Goal: Communication & Community: Answer question/provide support

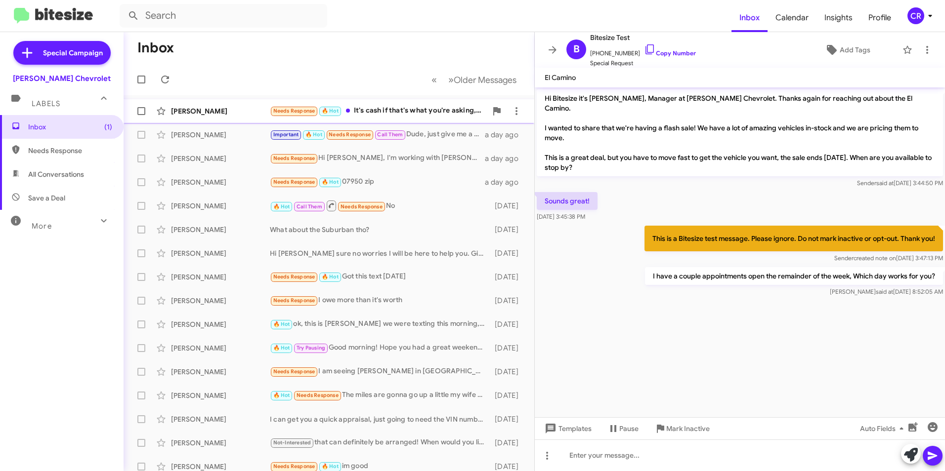
click at [379, 109] on div "Needs Response 🔥 Hot It's cash if that's what you're asking, the car is for my …" at bounding box center [378, 110] width 217 height 11
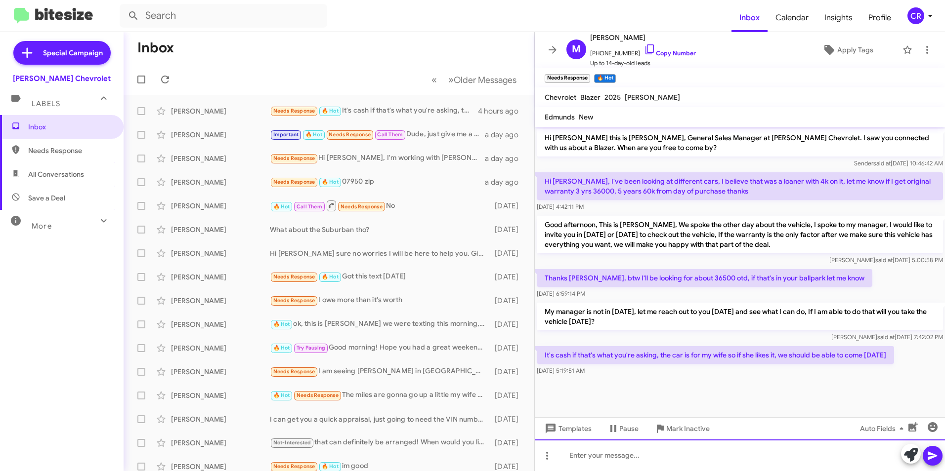
click at [599, 456] on div at bounding box center [740, 456] width 410 height 32
click at [672, 54] on link "Copy Number" at bounding box center [670, 52] width 52 height 7
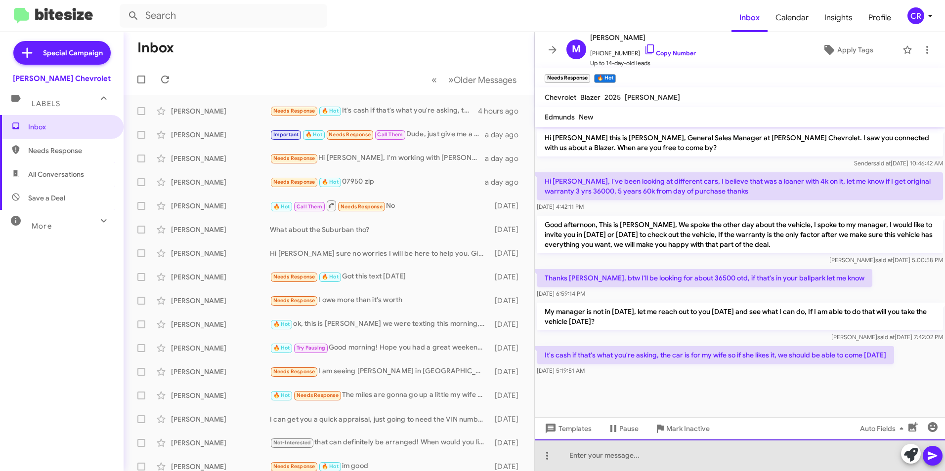
click at [590, 457] on div at bounding box center [740, 456] width 410 height 32
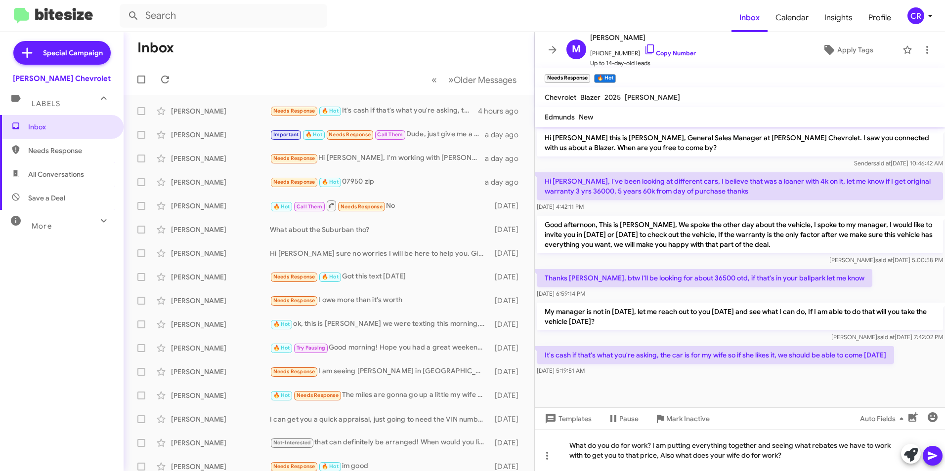
click at [930, 459] on icon at bounding box center [932, 456] width 9 height 8
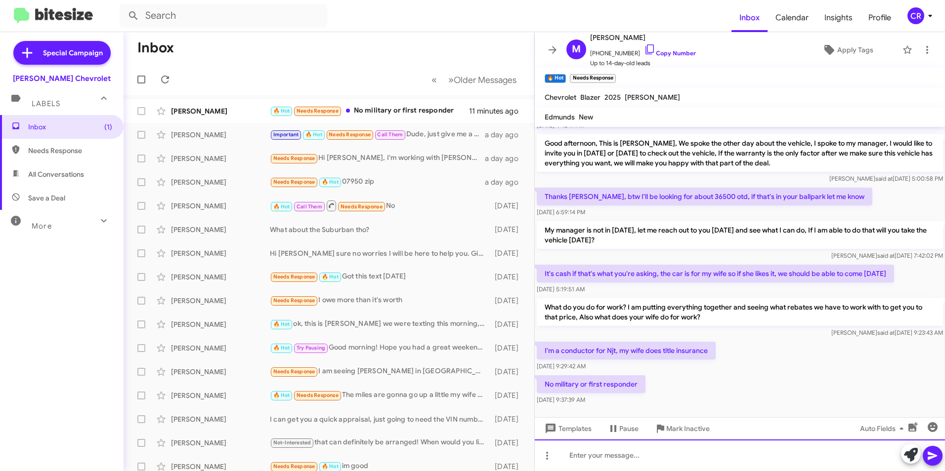
scroll to position [93, 0]
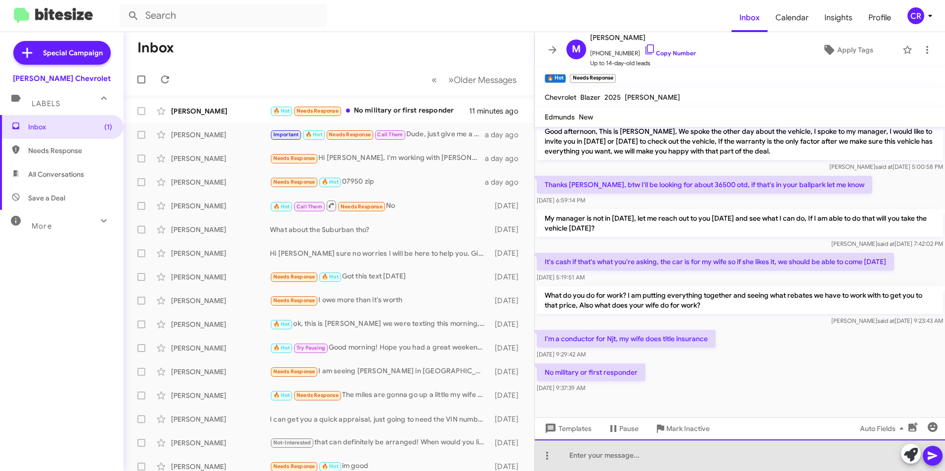
click at [614, 455] on div at bounding box center [740, 456] width 410 height 32
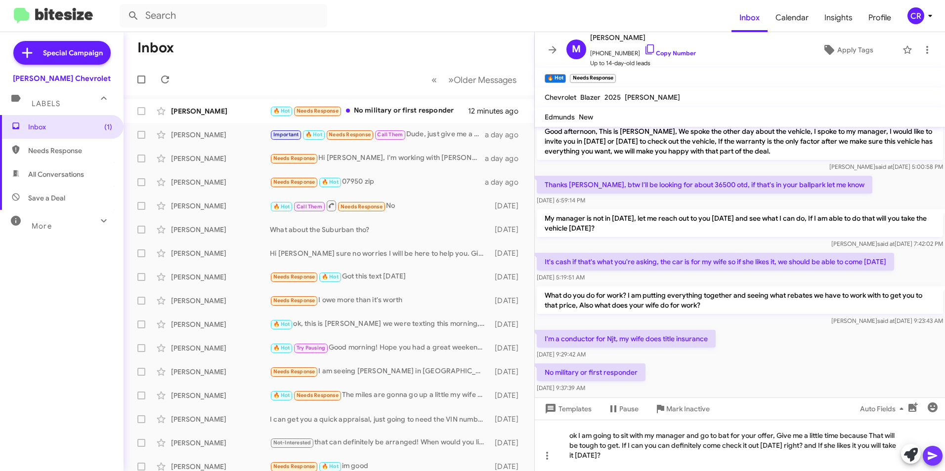
click at [935, 455] on icon at bounding box center [932, 456] width 9 height 8
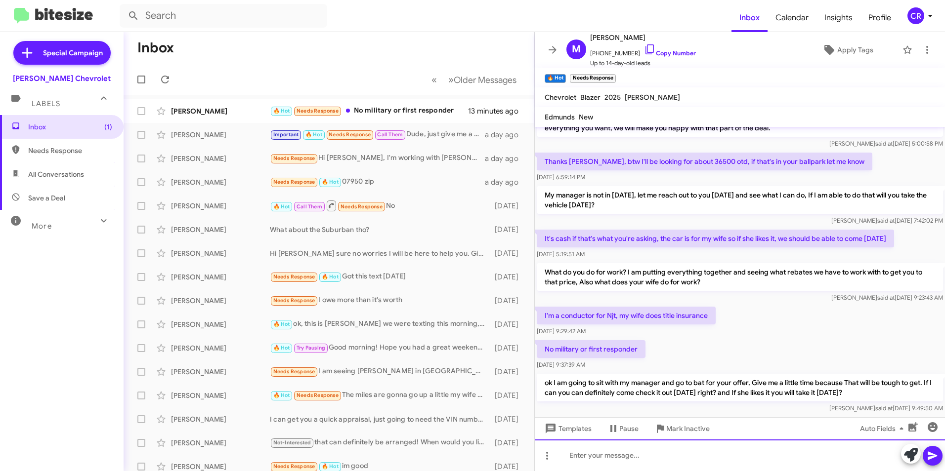
scroll to position [139, 0]
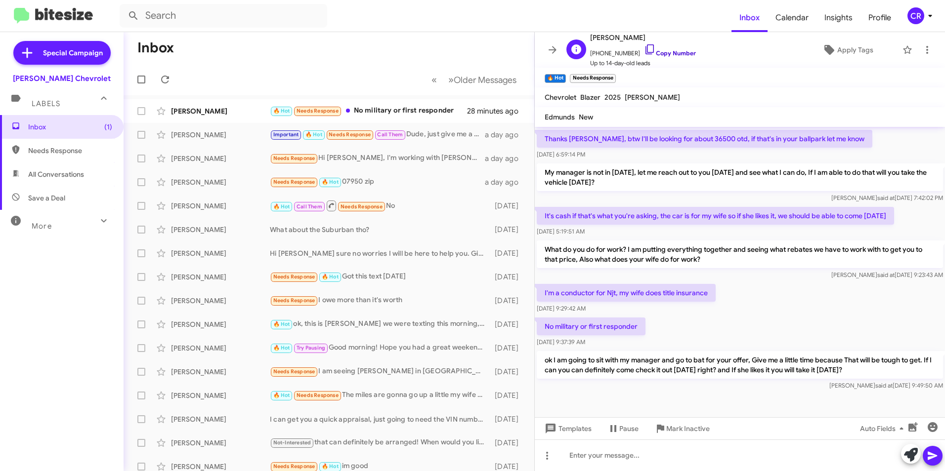
click at [657, 56] on link "Copy Number" at bounding box center [670, 52] width 52 height 7
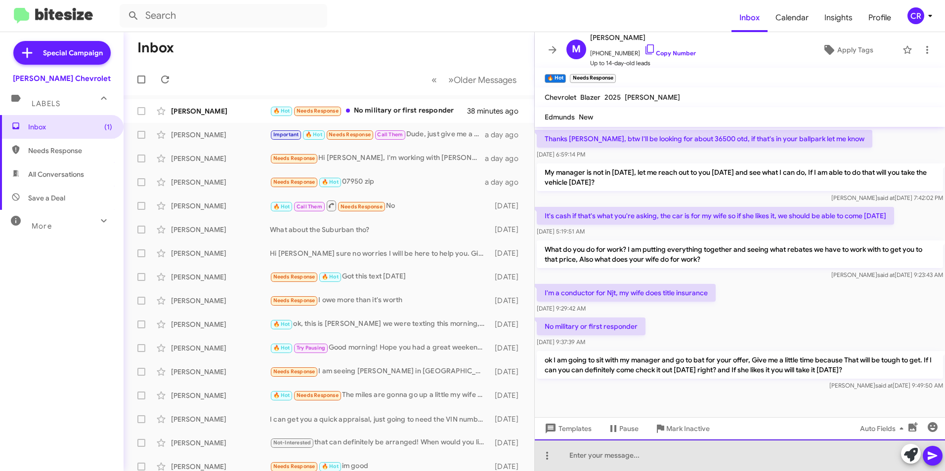
click at [588, 459] on div at bounding box center [740, 456] width 410 height 32
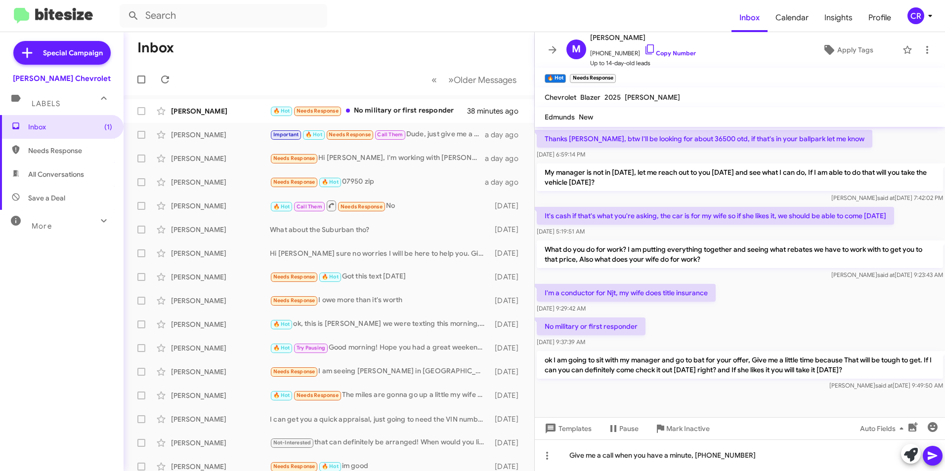
click at [936, 452] on icon at bounding box center [933, 456] width 12 height 12
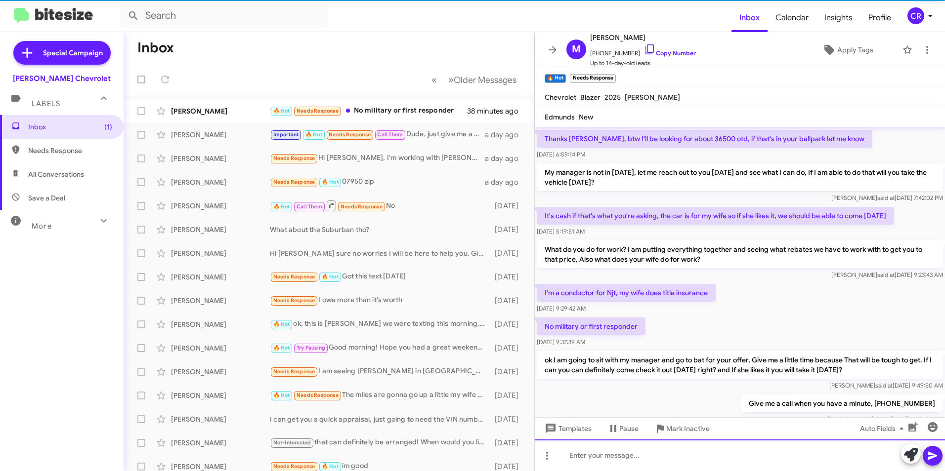
scroll to position [0, 0]
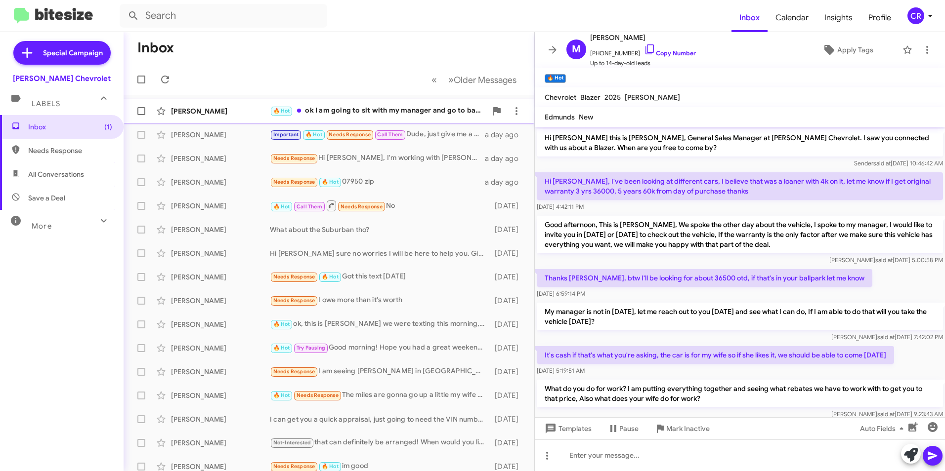
click at [348, 108] on div "🔥 Hot ok I am going to sit with my manager and go to bat for your offer, Give m…" at bounding box center [378, 110] width 217 height 11
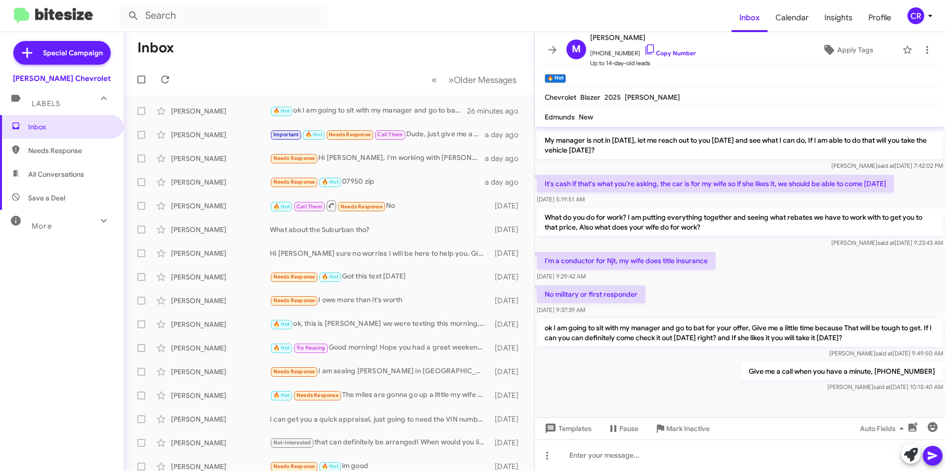
scroll to position [175, 0]
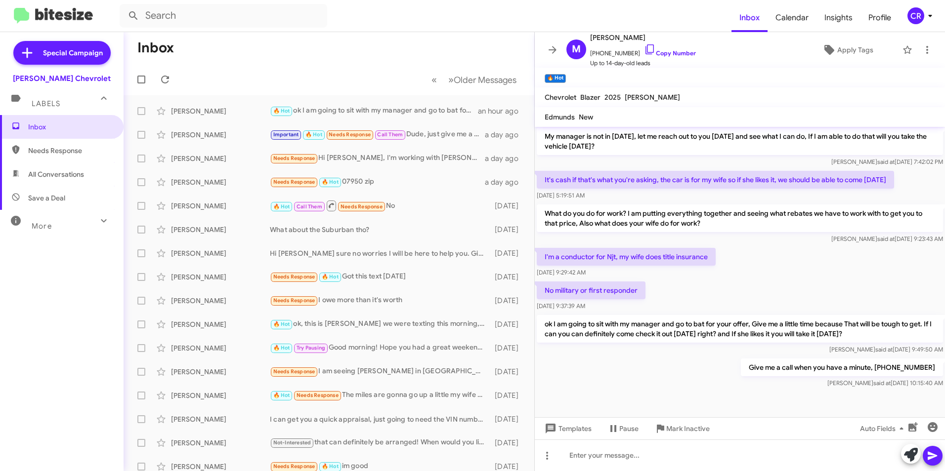
click at [44, 153] on span "Needs Response" at bounding box center [70, 151] width 84 height 10
type input "in:needs-response"
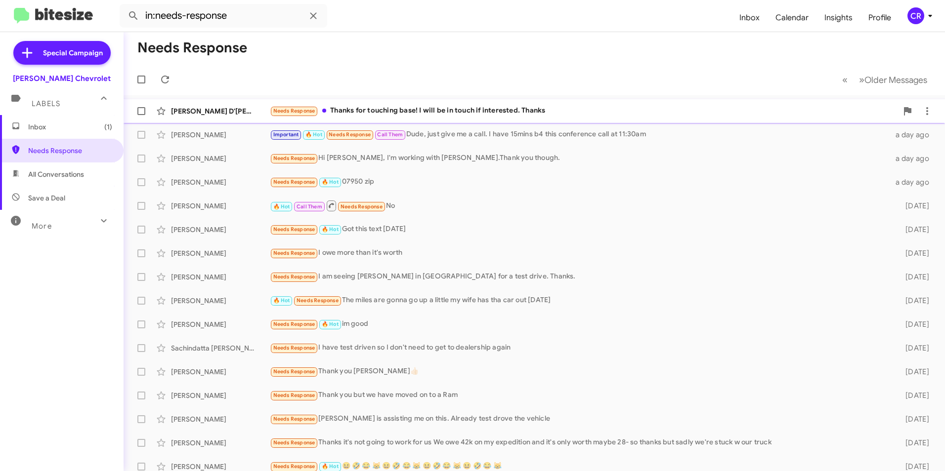
click at [356, 111] on div "Needs Response Thanks for touching base! I will be in touch if interested. Than…" at bounding box center [584, 110] width 628 height 11
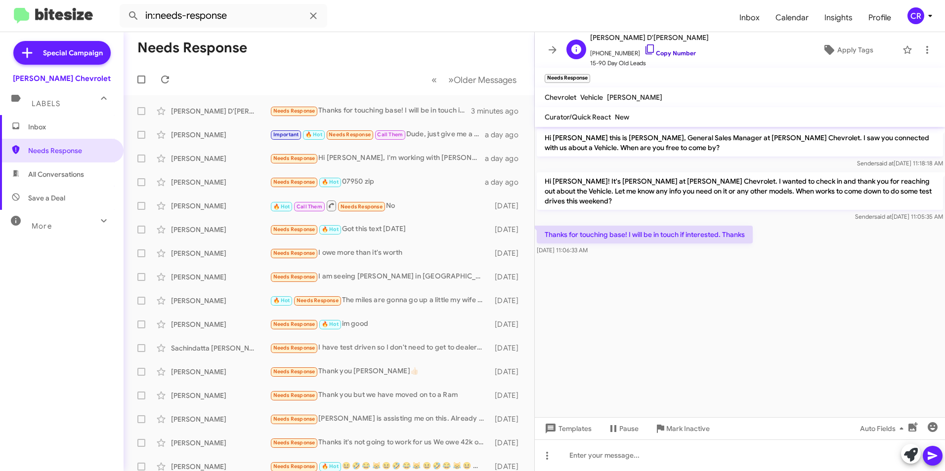
click at [662, 49] on link "Copy Number" at bounding box center [670, 52] width 52 height 7
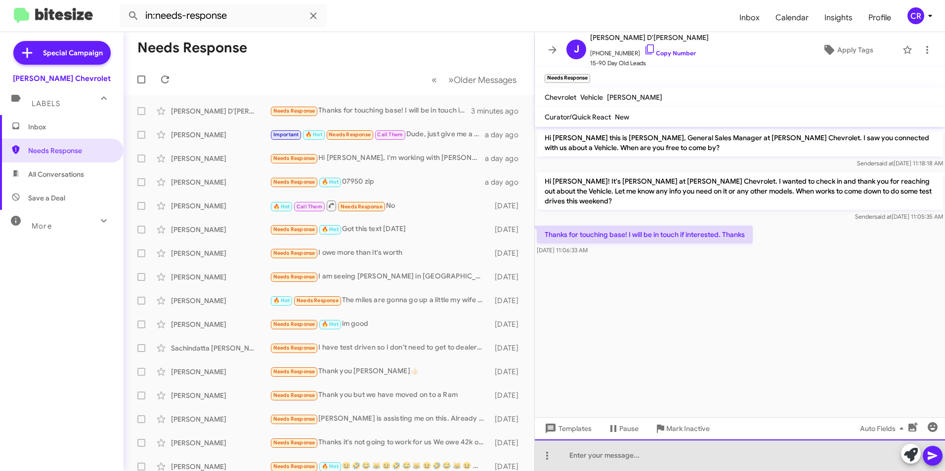
click at [658, 450] on div at bounding box center [740, 456] width 410 height 32
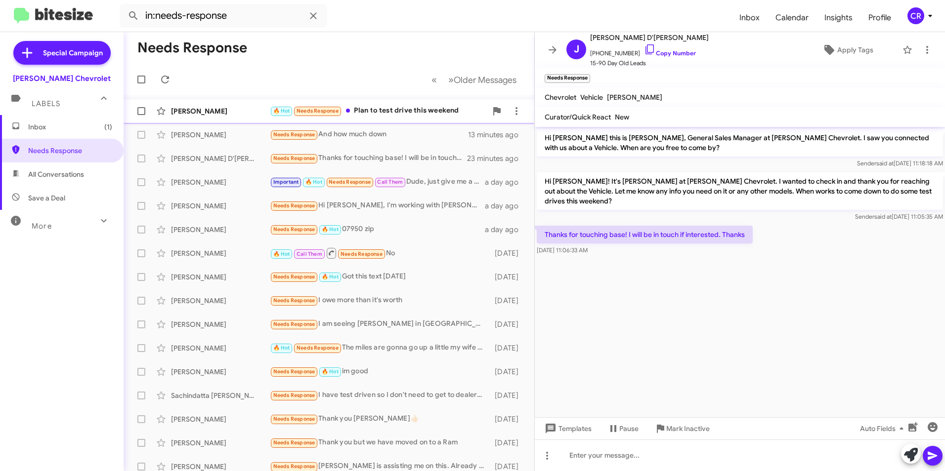
click at [410, 111] on div "🔥 Hot Needs Response Plan to test drive this weekend" at bounding box center [378, 110] width 217 height 11
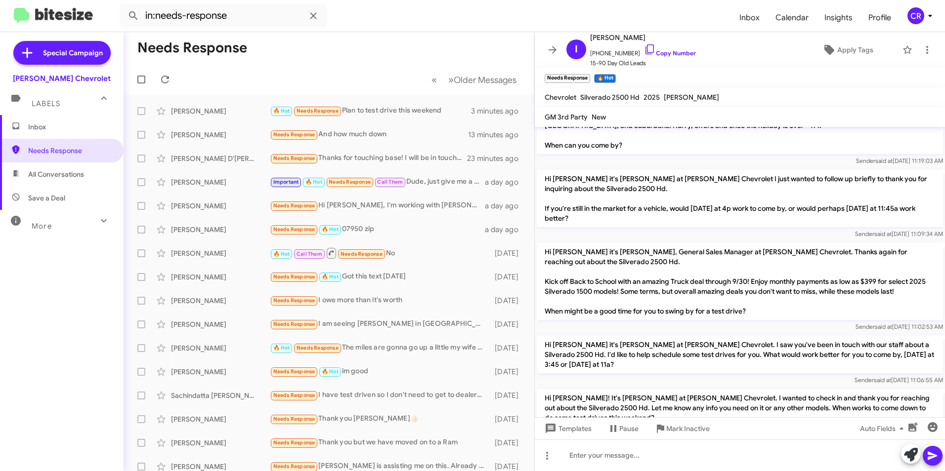
scroll to position [179, 0]
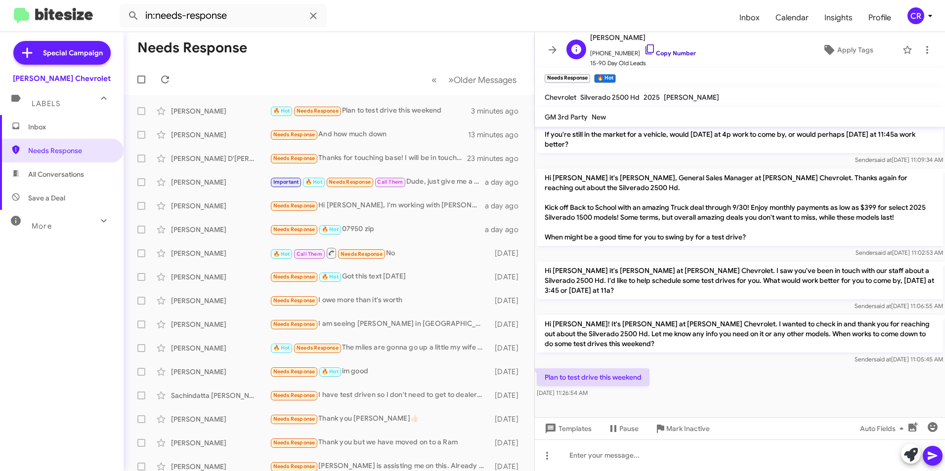
click at [669, 52] on link "Copy Number" at bounding box center [670, 52] width 52 height 7
